Goal: Entertainment & Leisure: Consume media (video, audio)

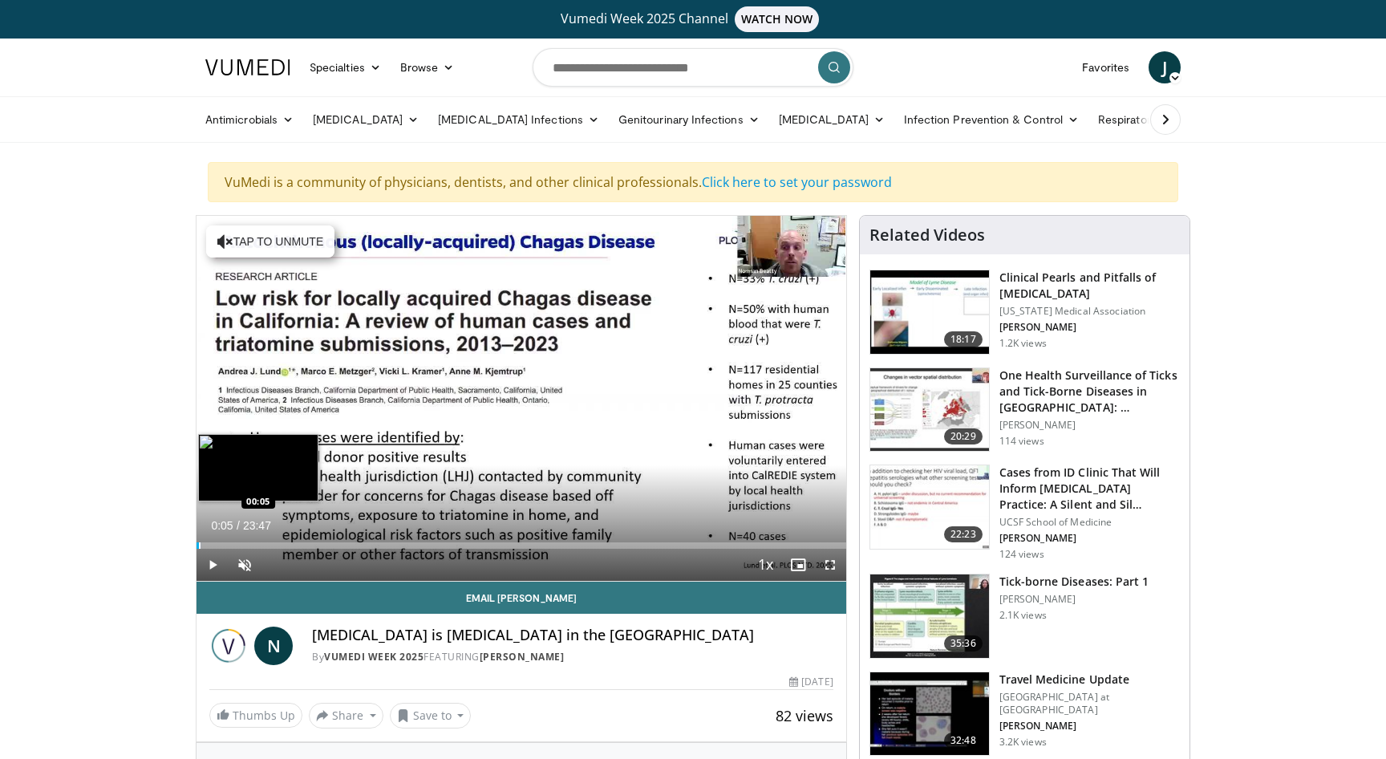
drag, startPoint x: 213, startPoint y: 546, endPoint x: 199, endPoint y: 546, distance: 14.4
click at [199, 546] on div "Progress Bar" at bounding box center [200, 545] width 2 height 6
click at [249, 566] on span "Video Player" at bounding box center [245, 564] width 32 height 32
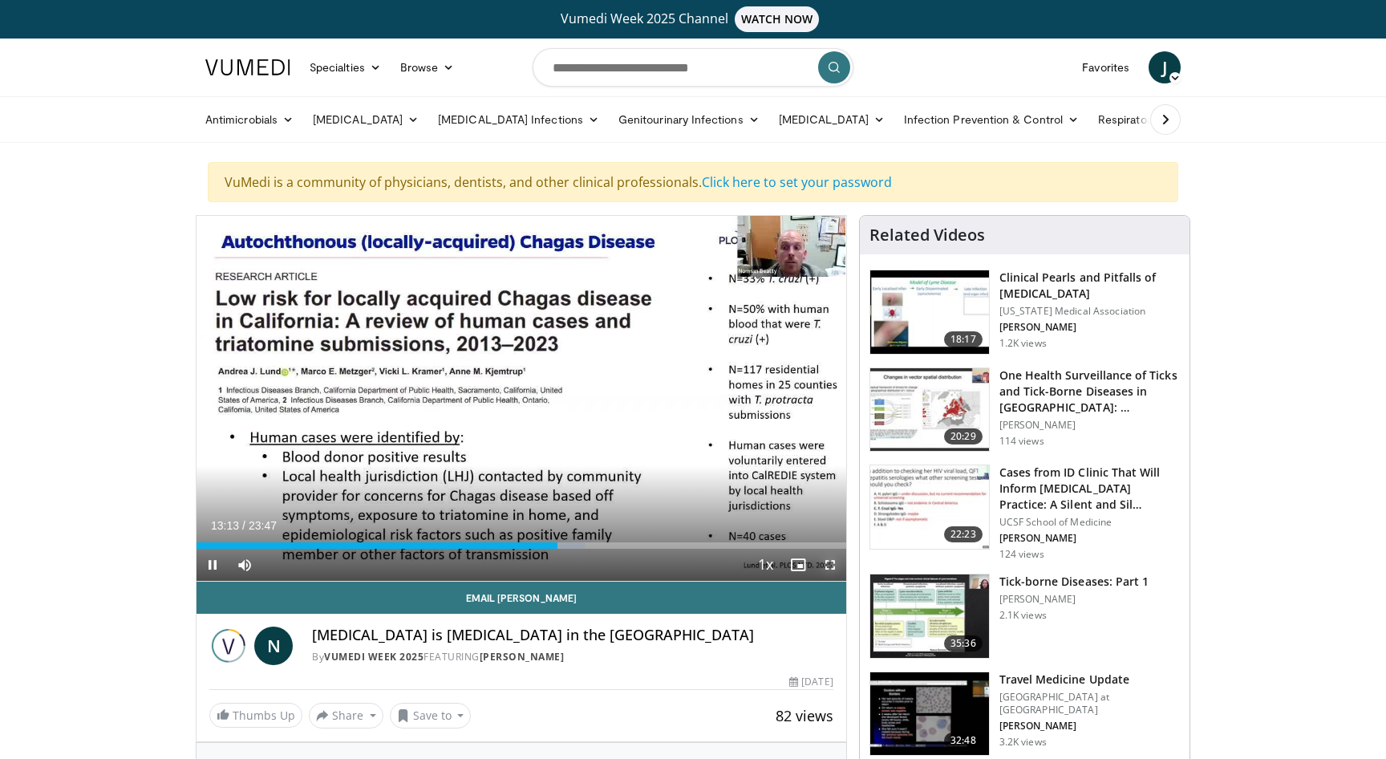
click at [832, 572] on span "Video Player" at bounding box center [830, 564] width 32 height 32
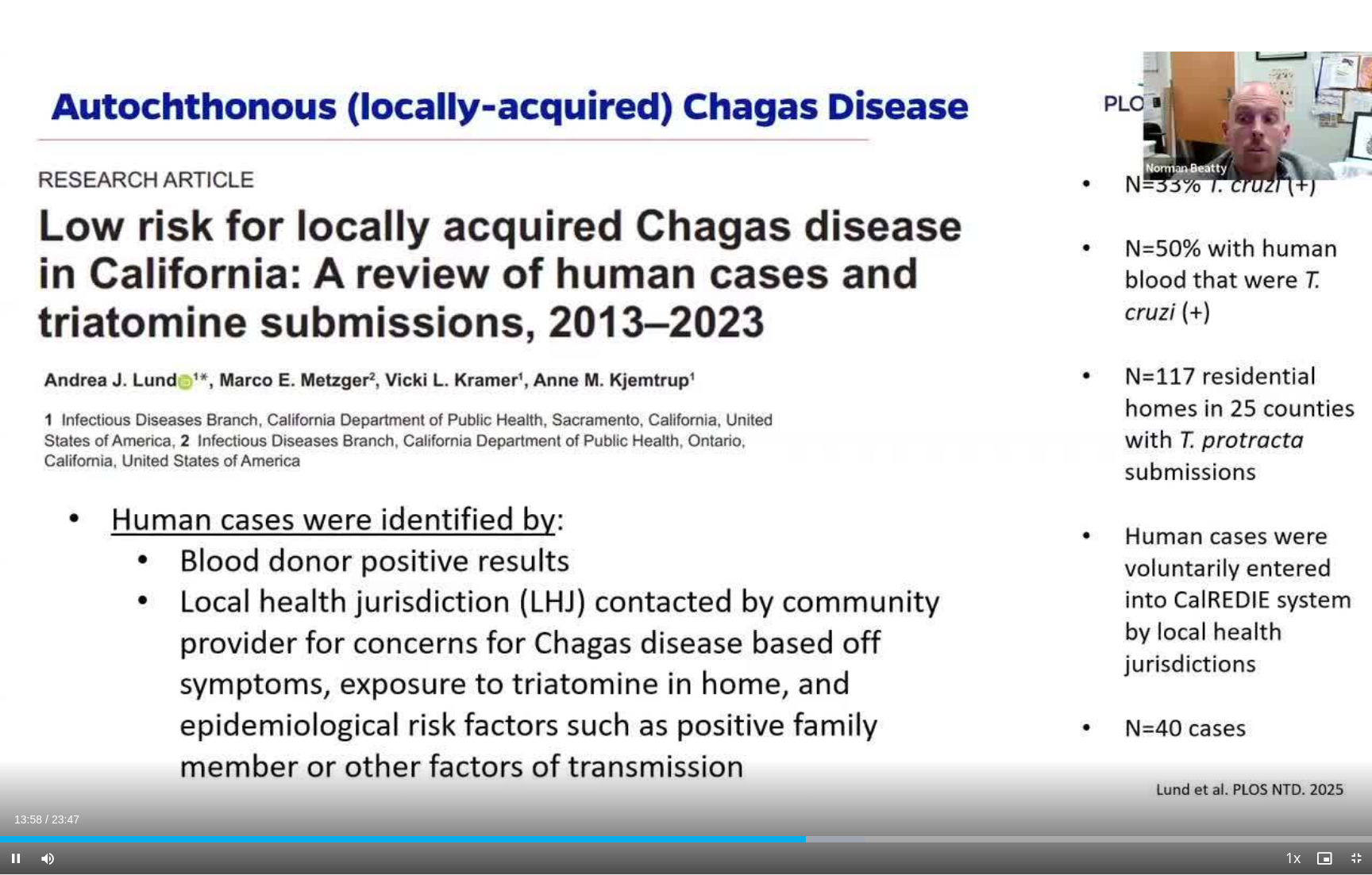
click at [815, 663] on div "10 seconds Tap to unmute" at bounding box center [686, 438] width 1372 height 875
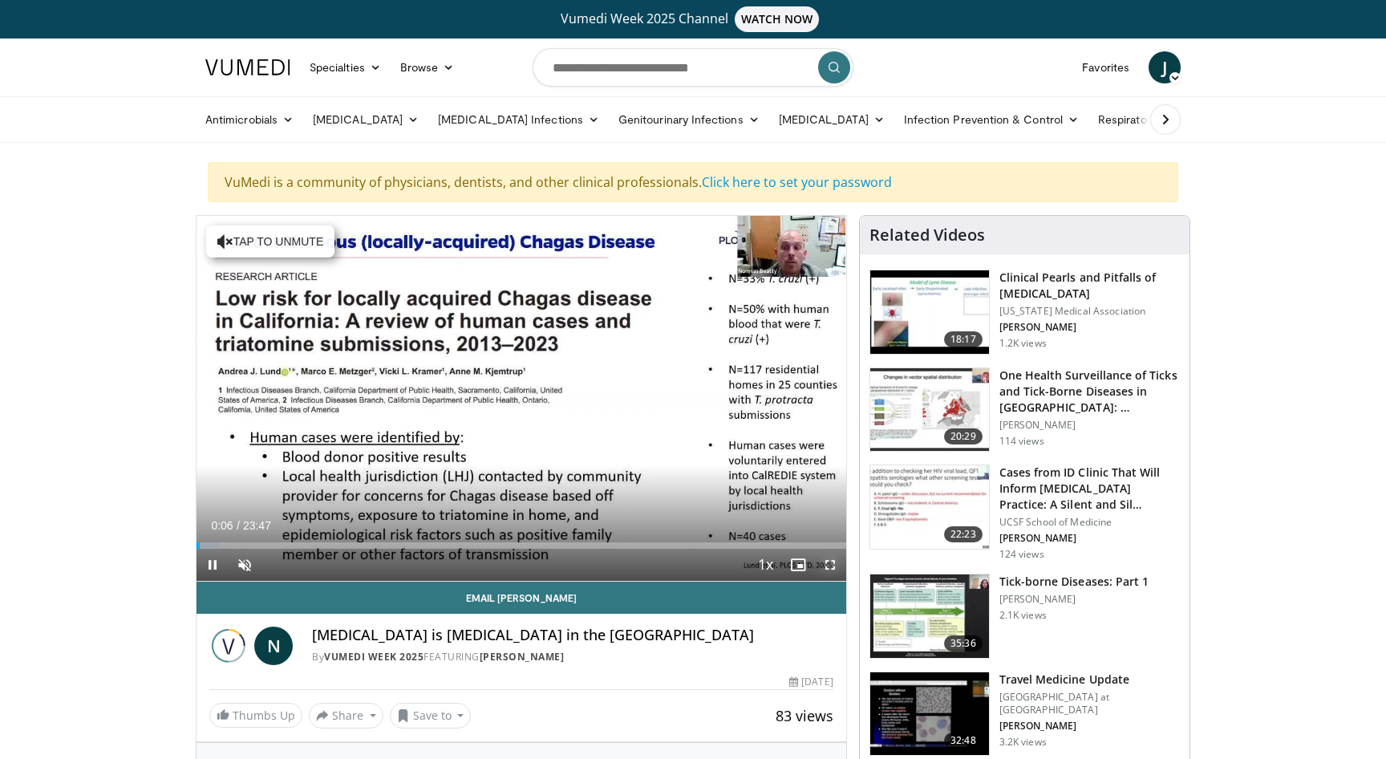
click at [832, 565] on span "Video Player" at bounding box center [830, 564] width 32 height 32
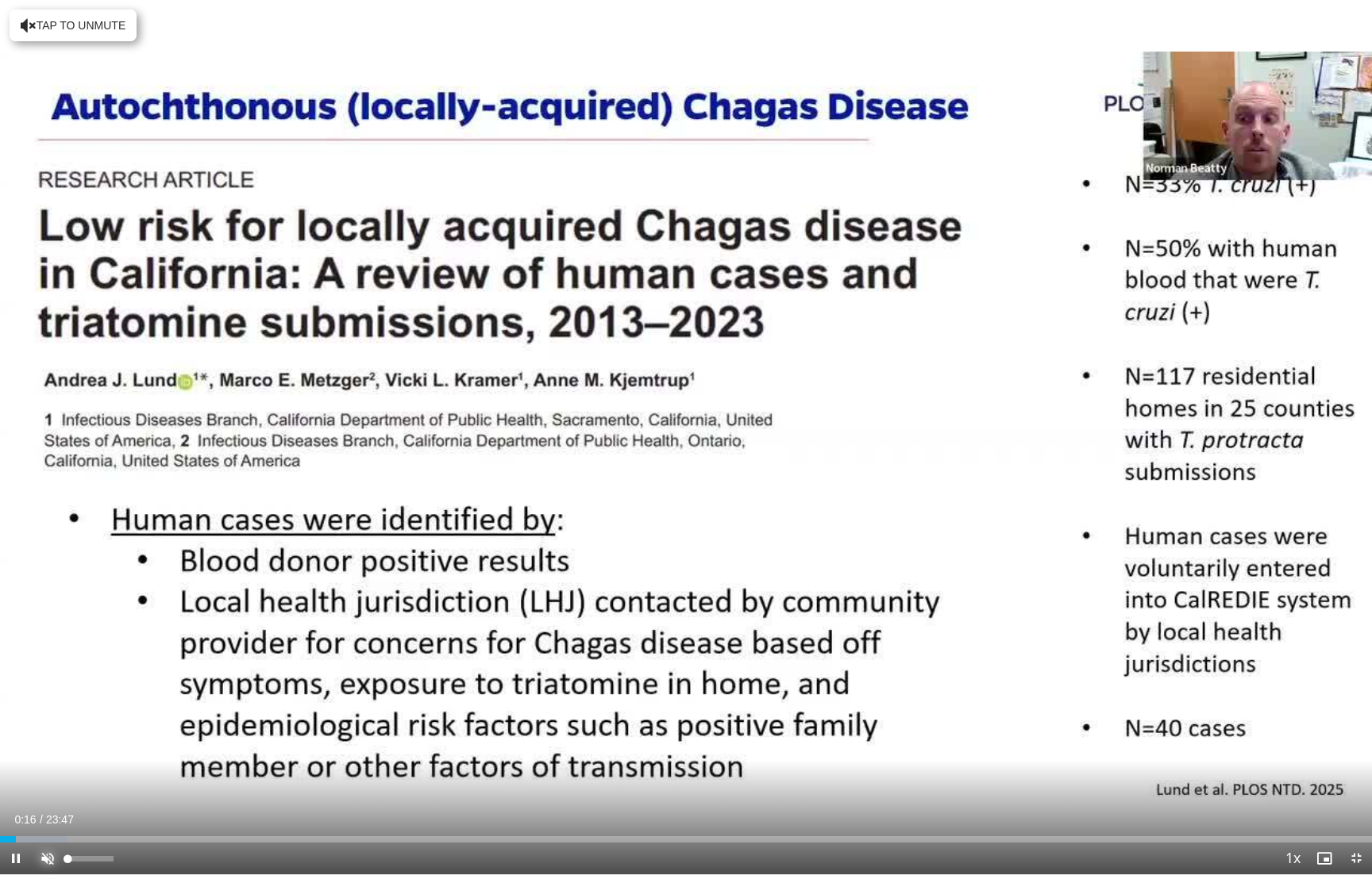
click at [49, 750] on span "Video Player" at bounding box center [48, 859] width 32 height 32
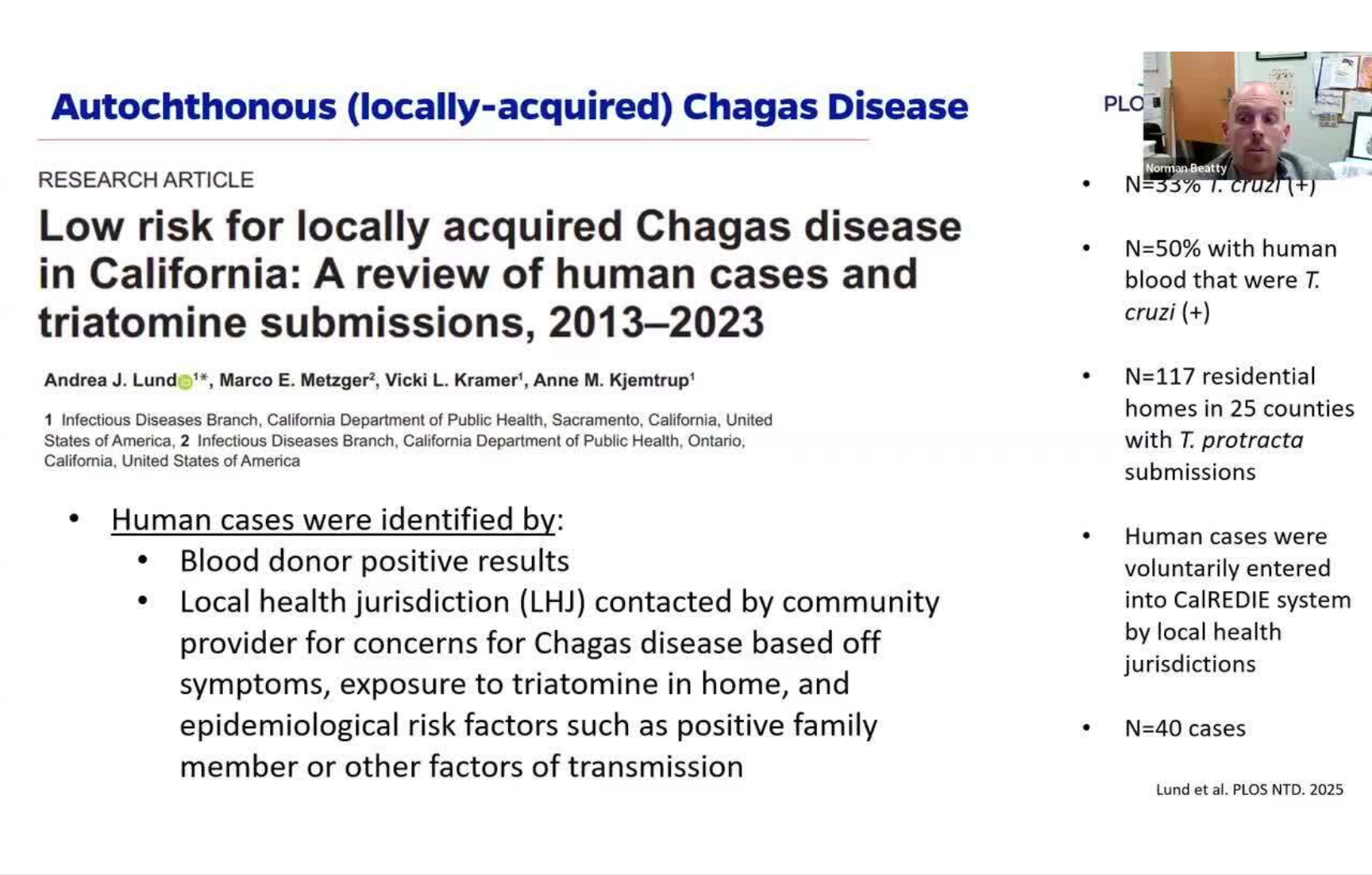
click at [32, 750] on button "Mute" at bounding box center [48, 859] width 32 height 32
click at [32, 750] on button "Unmute" at bounding box center [48, 859] width 32 height 32
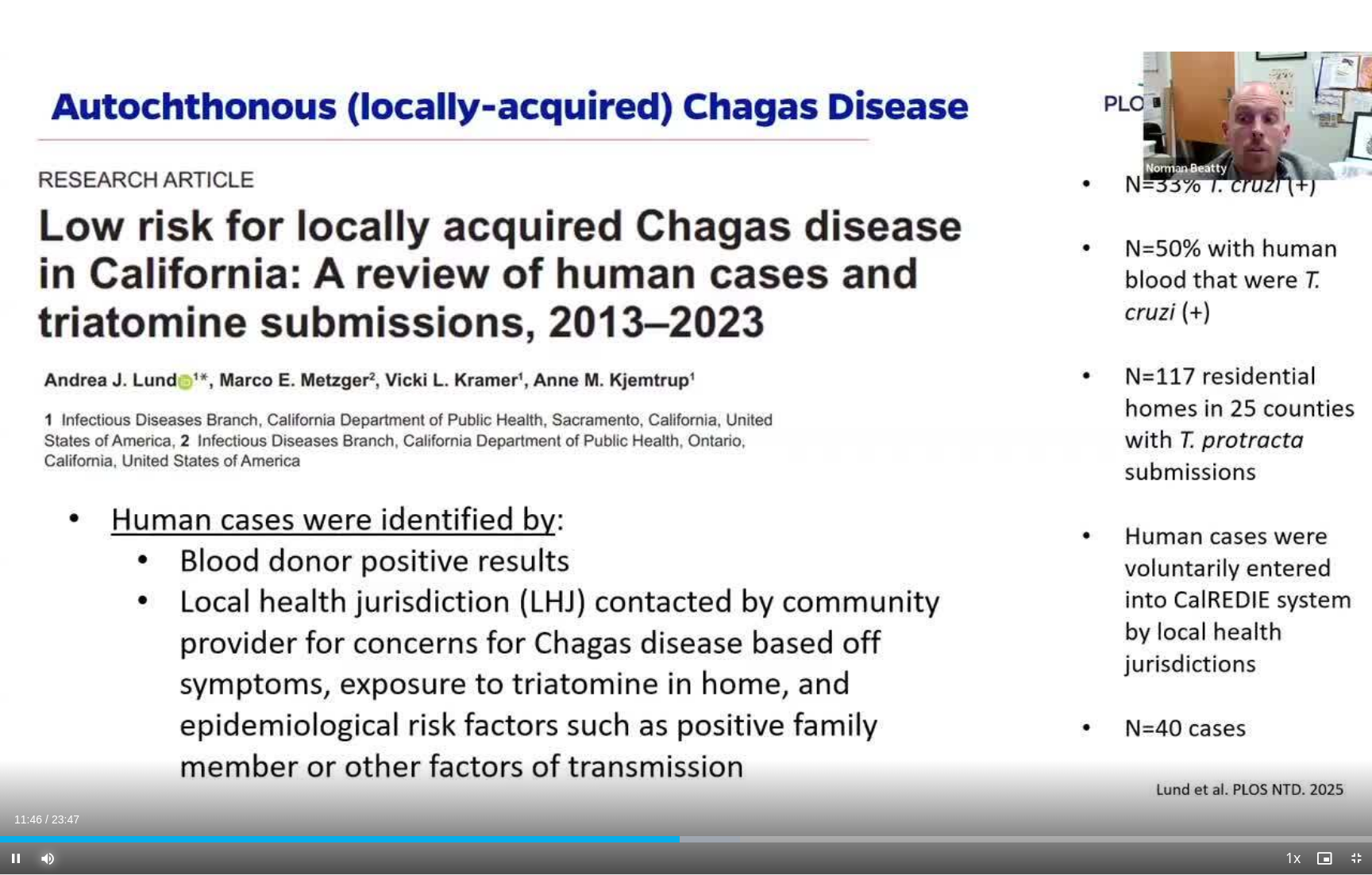
click at [32, 750] on button "Mute" at bounding box center [48, 859] width 32 height 32
